Goal: Navigation & Orientation: Find specific page/section

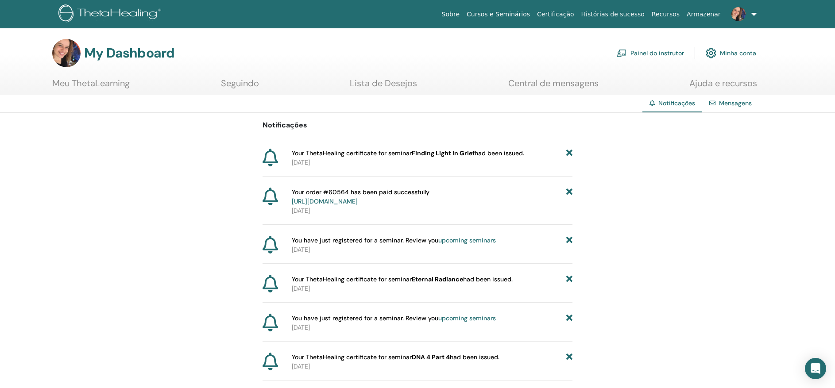
click at [122, 52] on h3 "My Dashboard" at bounding box center [129, 53] width 90 height 16
click at [68, 59] on img at bounding box center [66, 53] width 28 height 28
click at [78, 83] on link "Meu ThetaLearning" at bounding box center [91, 86] width 78 height 17
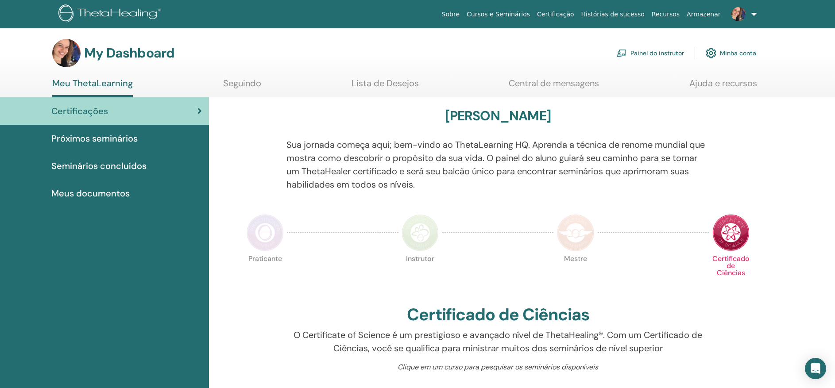
click at [735, 54] on link "Minha conta" at bounding box center [731, 52] width 50 height 19
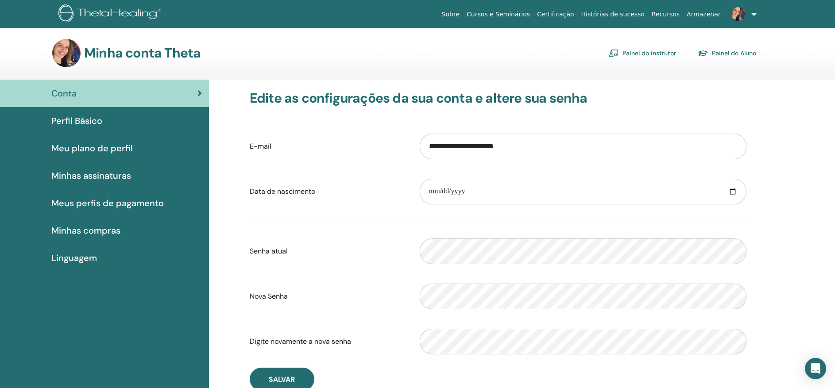
click at [649, 52] on link "Painel do instrutor" at bounding box center [643, 53] width 68 height 14
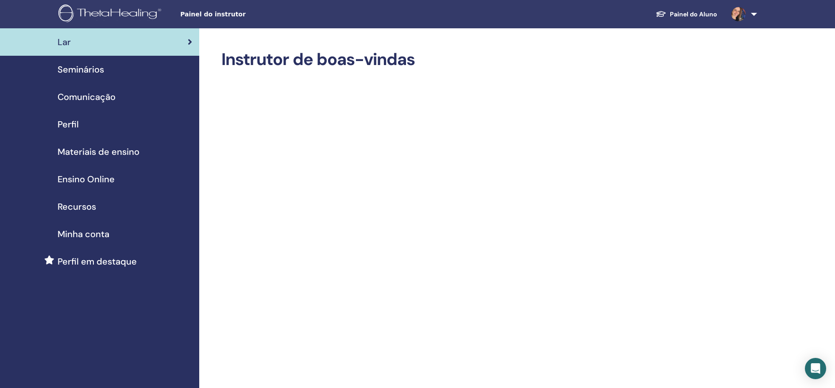
click at [74, 207] on span "Recursos" at bounding box center [77, 206] width 39 height 13
